Goal: Information Seeking & Learning: Learn about a topic

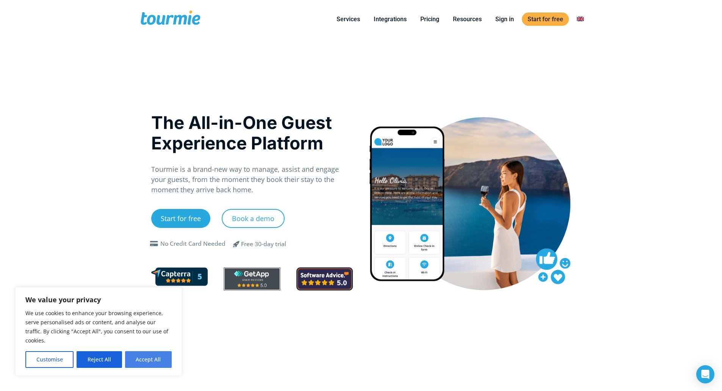
click at [158, 360] on button "Accept All" at bounding box center [148, 359] width 47 height 17
checkbox input "true"
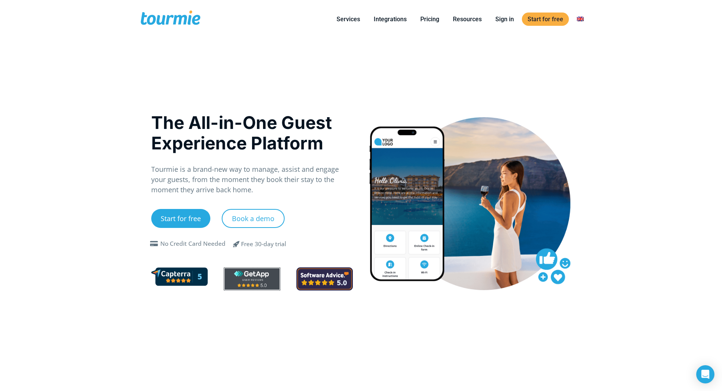
click at [476, 207] on div at bounding box center [470, 203] width 202 height 173
click at [384, 238] on div at bounding box center [470, 203] width 202 height 173
click at [389, 18] on link "Integrations" at bounding box center [390, 18] width 44 height 9
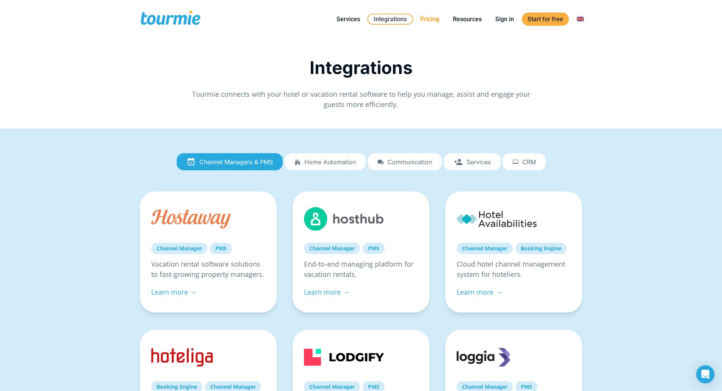
click at [428, 19] on link "Pricing" at bounding box center [430, 18] width 30 height 9
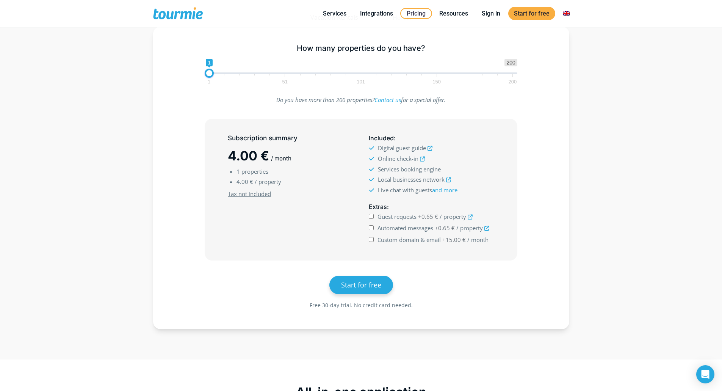
scroll to position [114, 0]
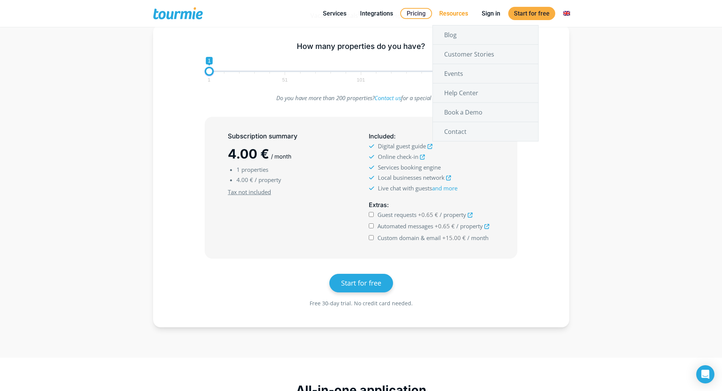
click at [451, 13] on link "Resources" at bounding box center [454, 13] width 40 height 9
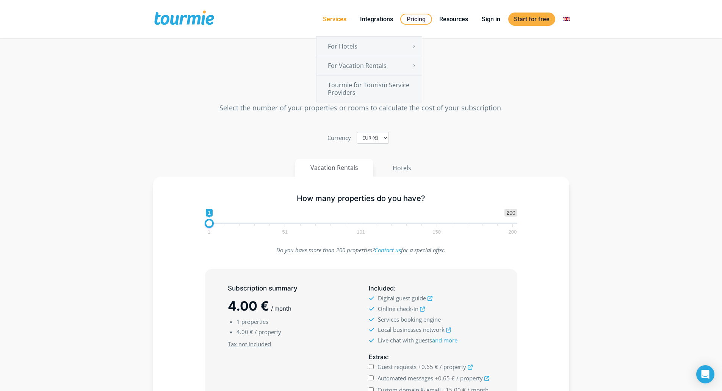
click at [333, 19] on link "Services" at bounding box center [334, 18] width 35 height 9
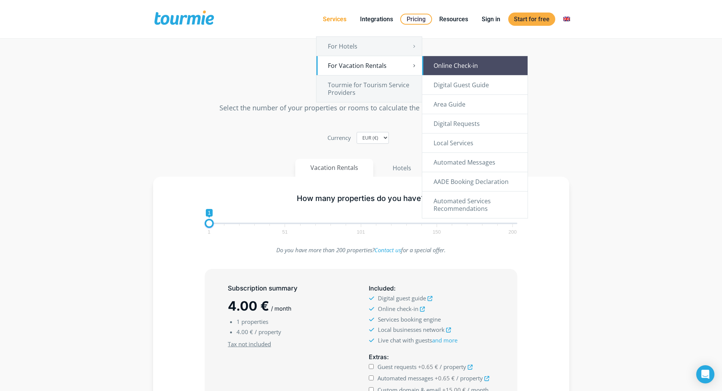
click at [465, 63] on link "Online Check-in" at bounding box center [474, 65] width 105 height 19
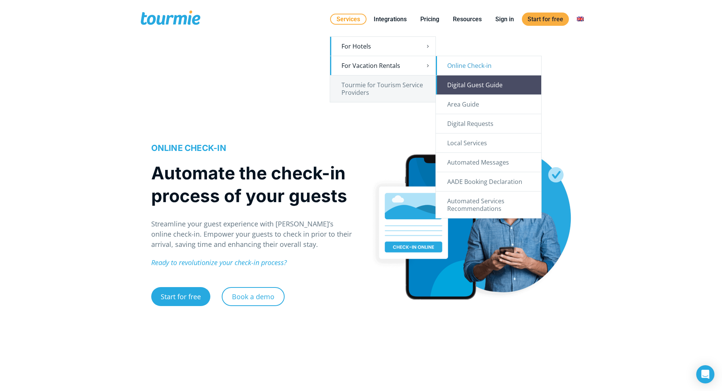
click at [478, 85] on link "Digital Guest Guide" at bounding box center [488, 84] width 105 height 19
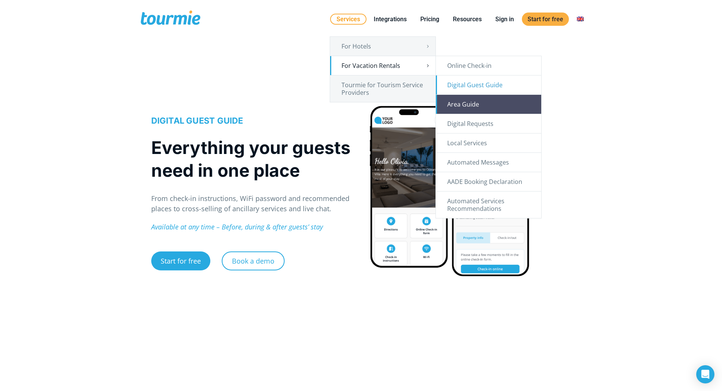
click at [466, 104] on link "Area Guide" at bounding box center [488, 104] width 105 height 19
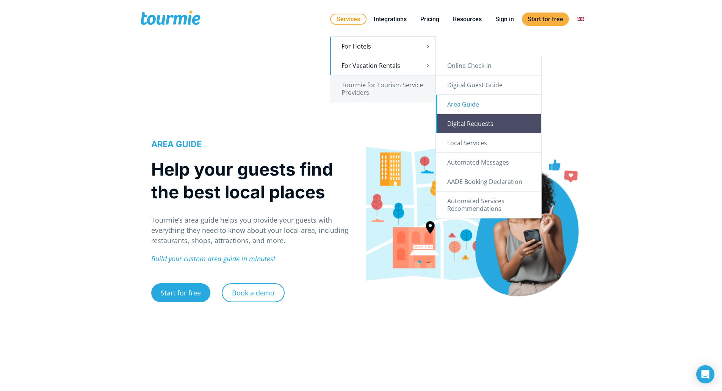
click at [478, 125] on link "Digital Requests" at bounding box center [488, 123] width 105 height 19
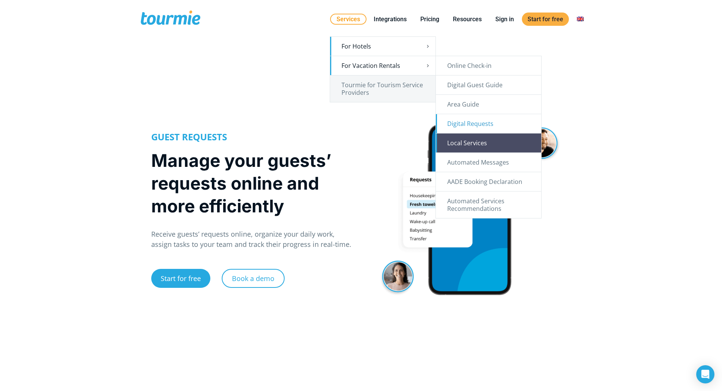
click at [481, 141] on link "Local Services" at bounding box center [488, 142] width 105 height 19
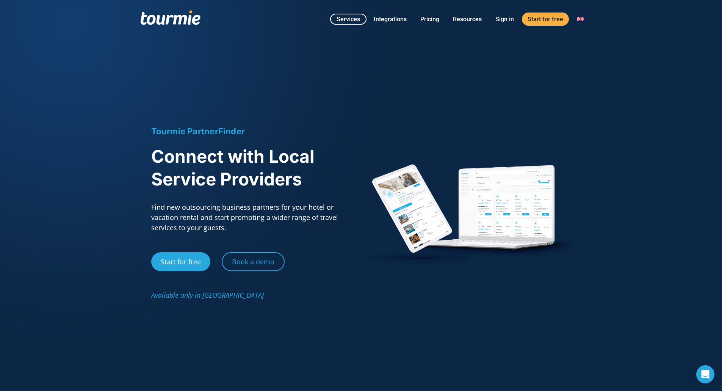
click at [443, 195] on div at bounding box center [470, 213] width 202 height 106
